Goal: Find specific page/section: Find specific page/section

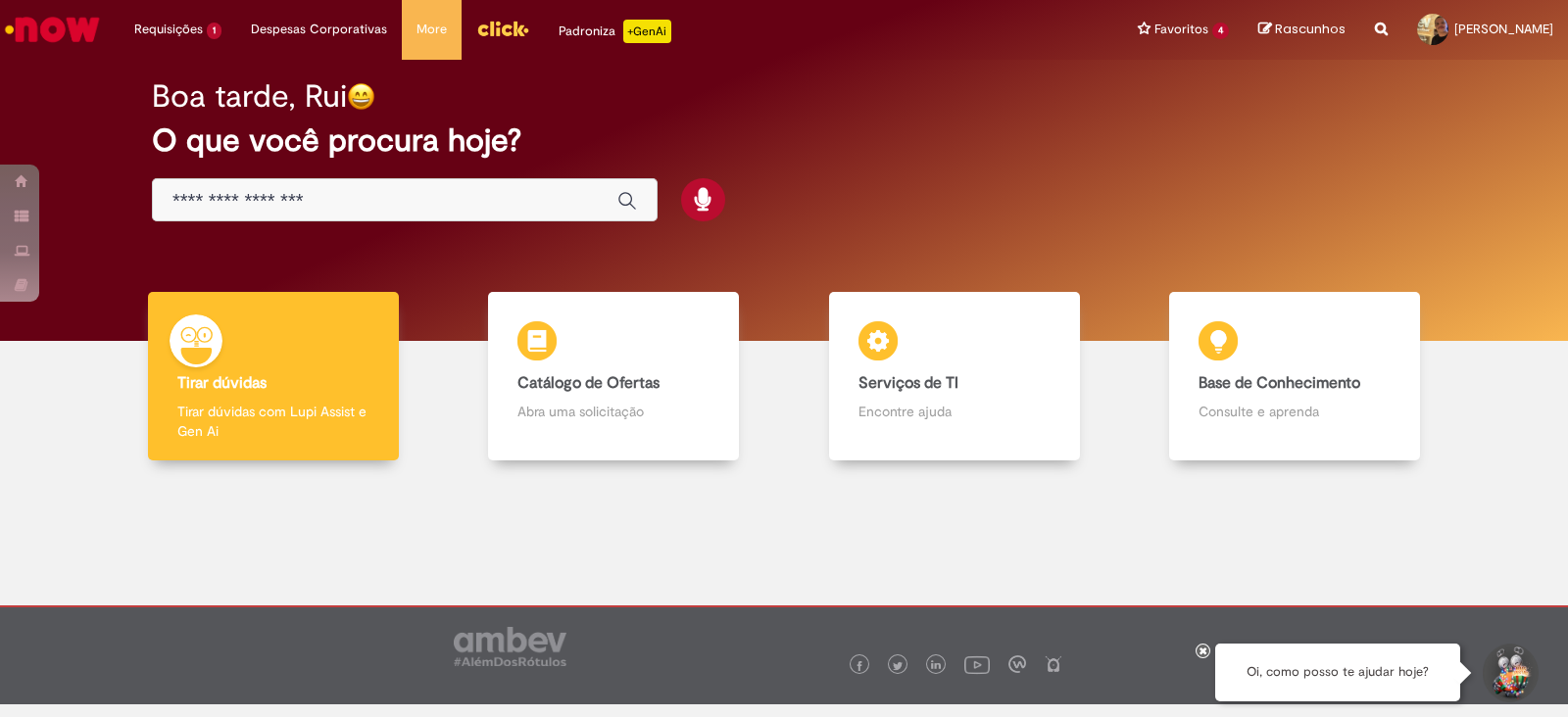
scroll to position [14, 0]
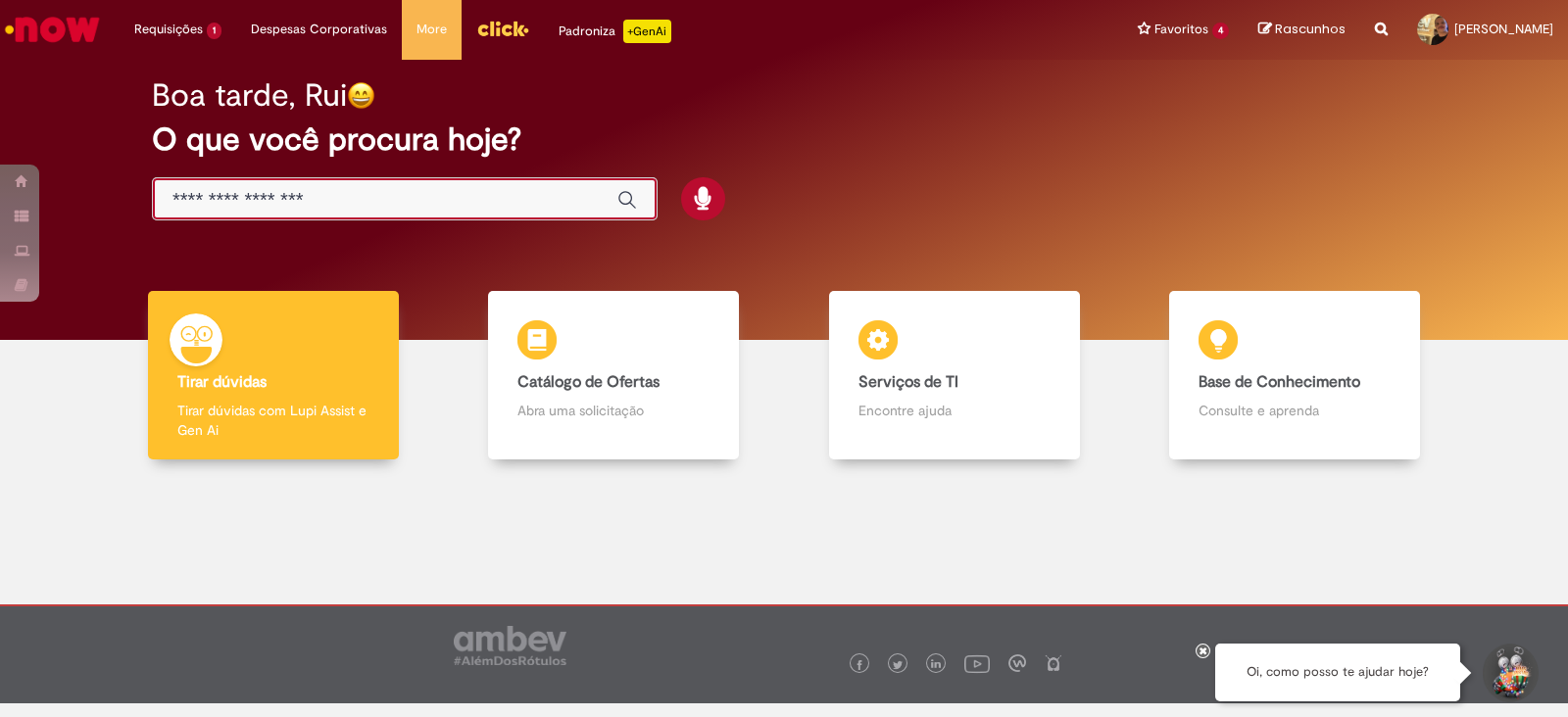
click at [335, 208] on input "Basta digitar aqui" at bounding box center [385, 200] width 425 height 23
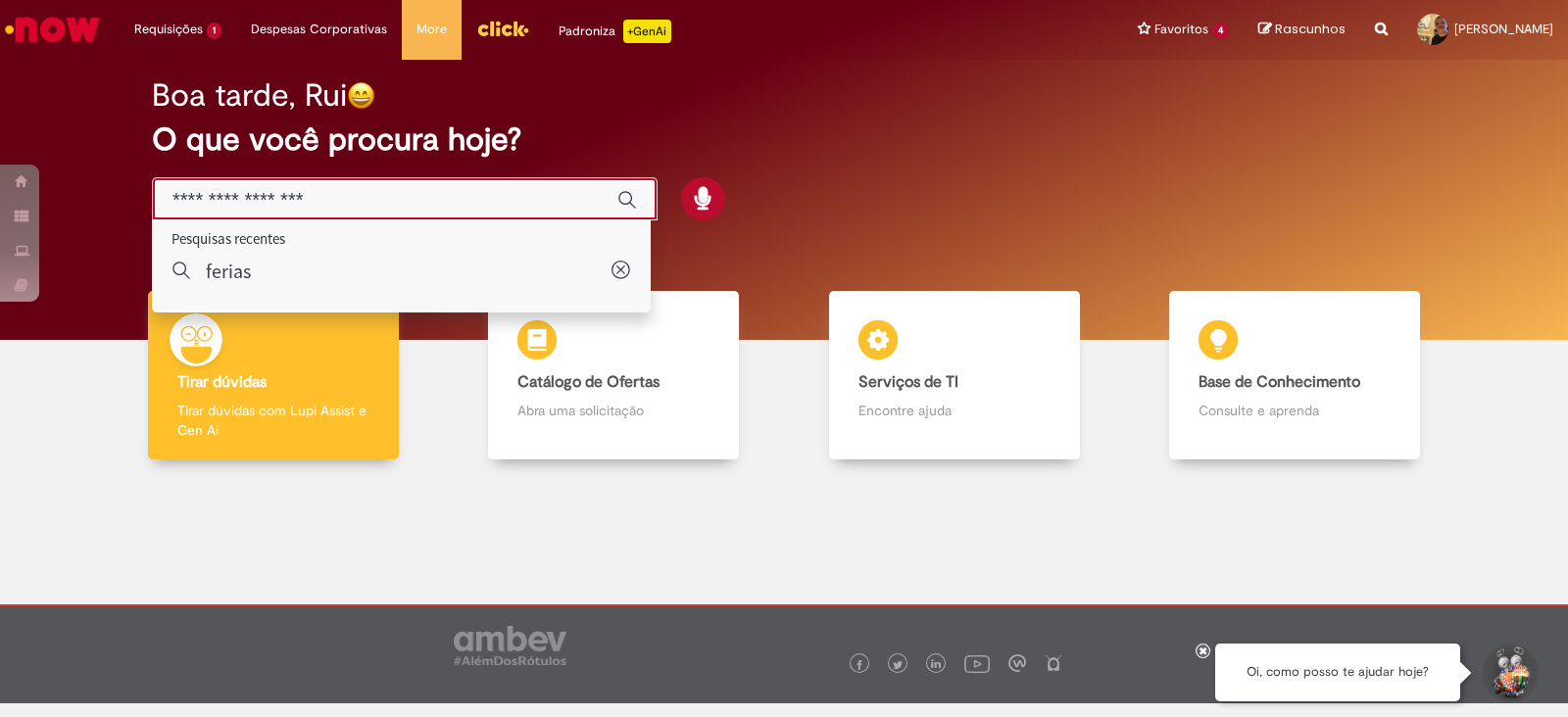
click at [767, 177] on div at bounding box center [467, 199] width 633 height 44
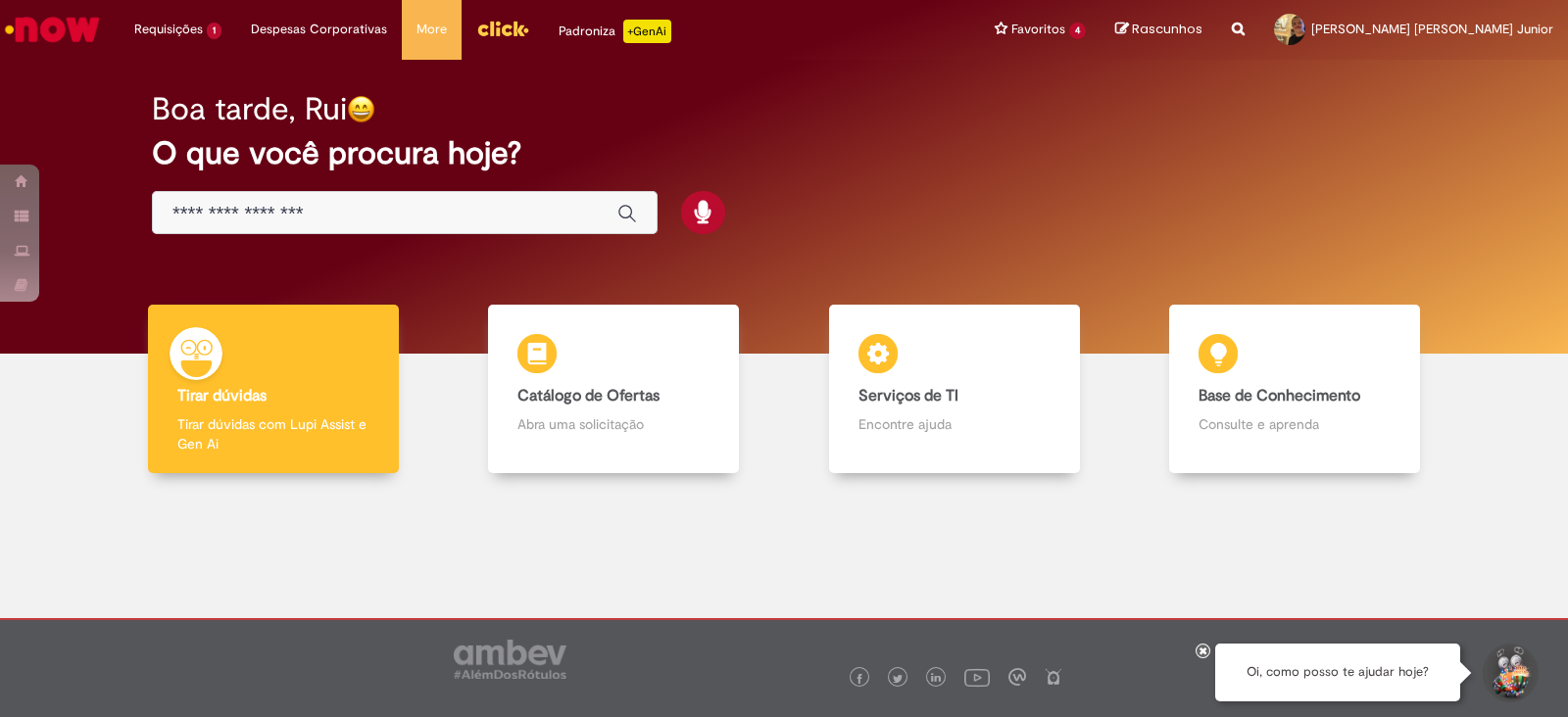
click at [294, 215] on input "Basta digitar aqui" at bounding box center [385, 213] width 425 height 23
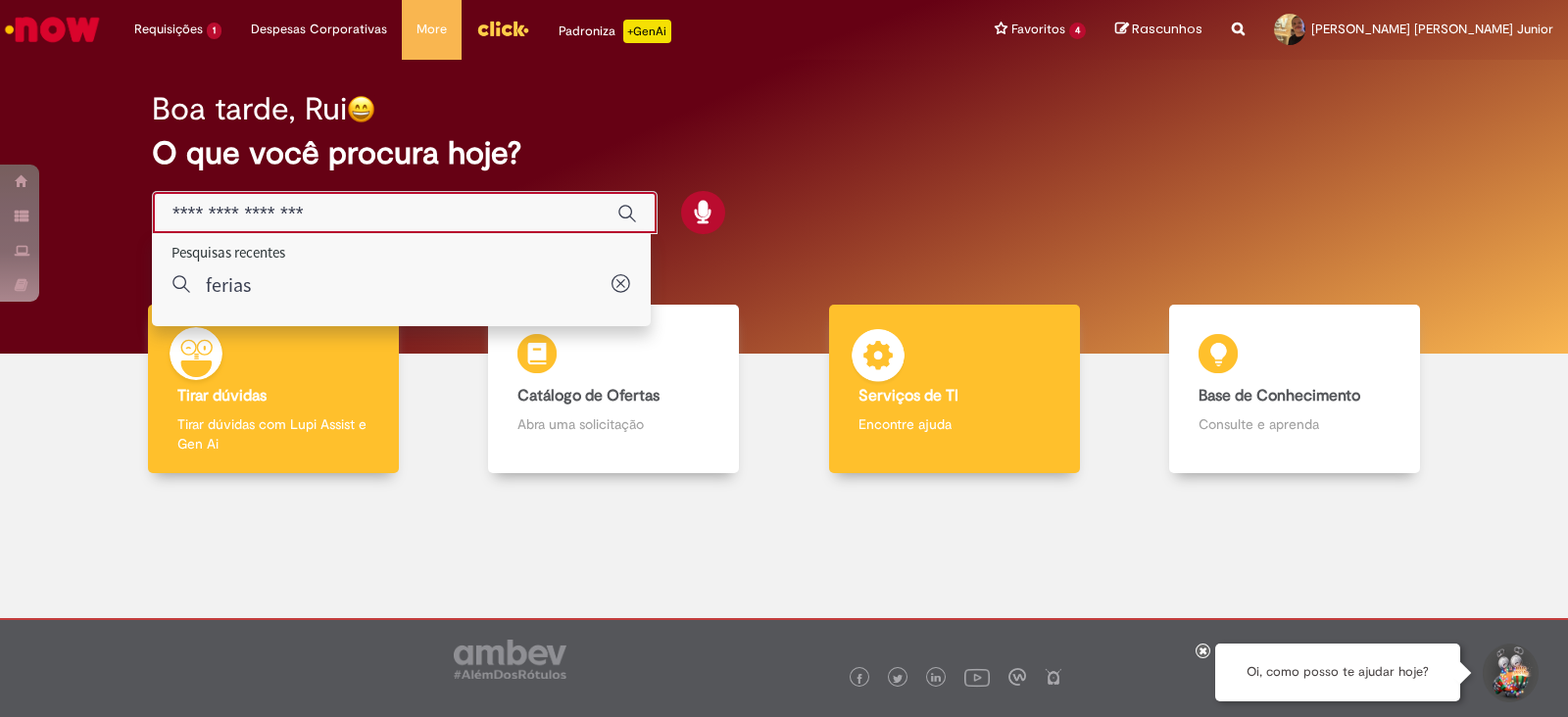
click at [892, 354] on img at bounding box center [878, 359] width 59 height 59
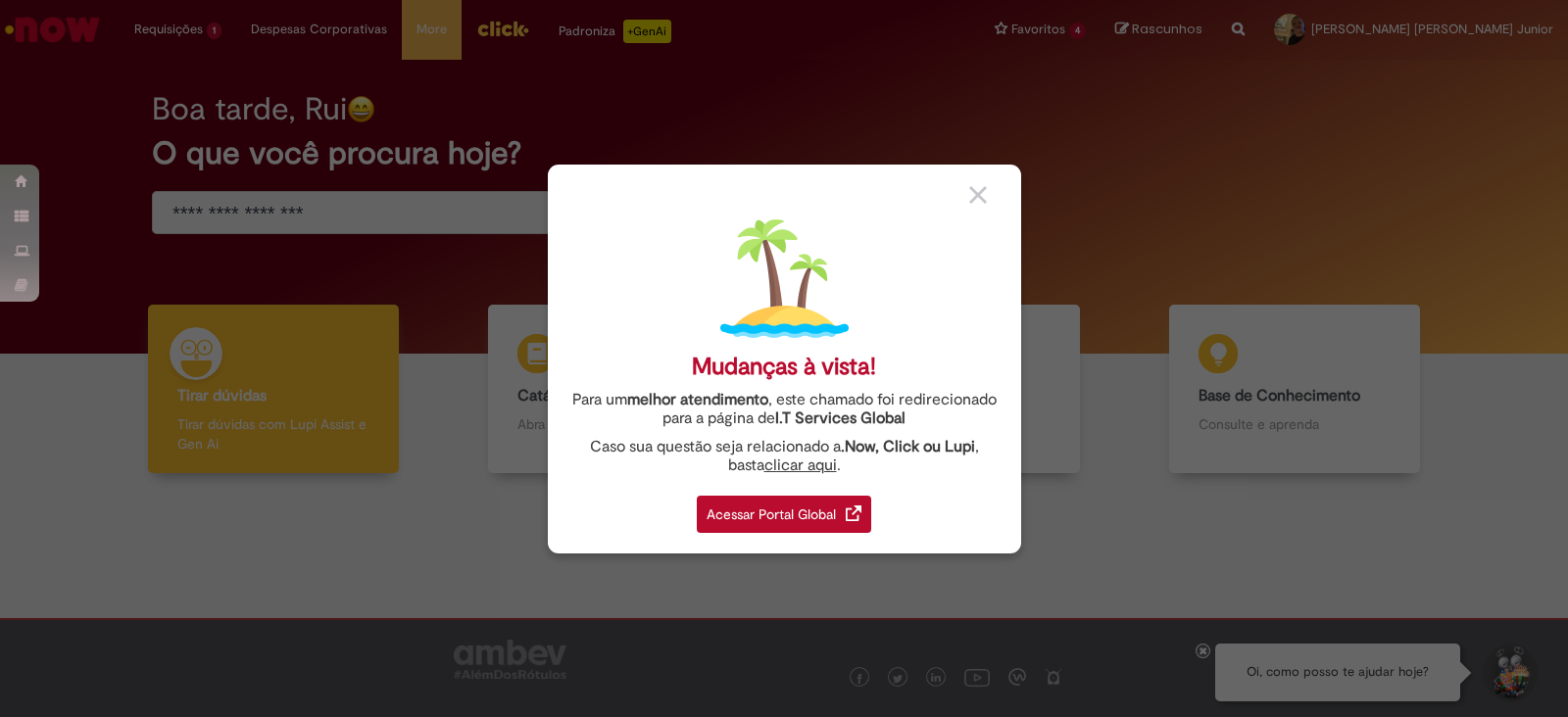
click at [788, 517] on div "Acessar Portal Global" at bounding box center [783, 514] width 174 height 37
